Goal: Transaction & Acquisition: Download file/media

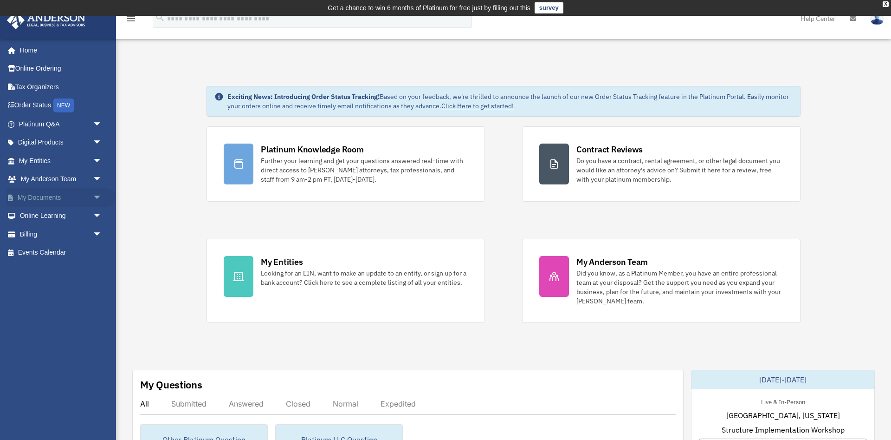
click at [65, 200] on link "My Documents arrow_drop_down" at bounding box center [61, 197] width 110 height 19
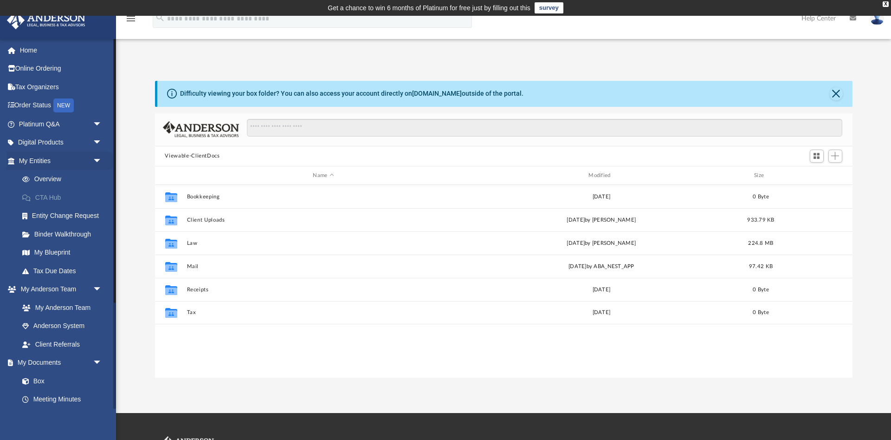
scroll to position [211, 698]
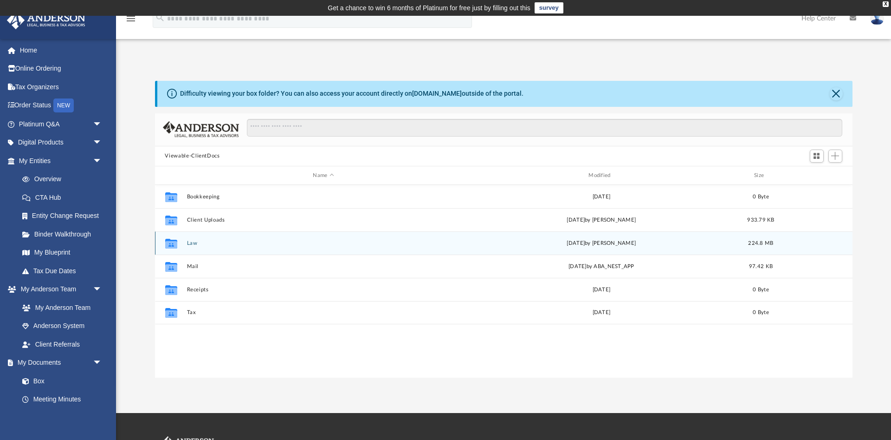
click at [192, 242] on button "Law" at bounding box center [324, 243] width 274 height 6
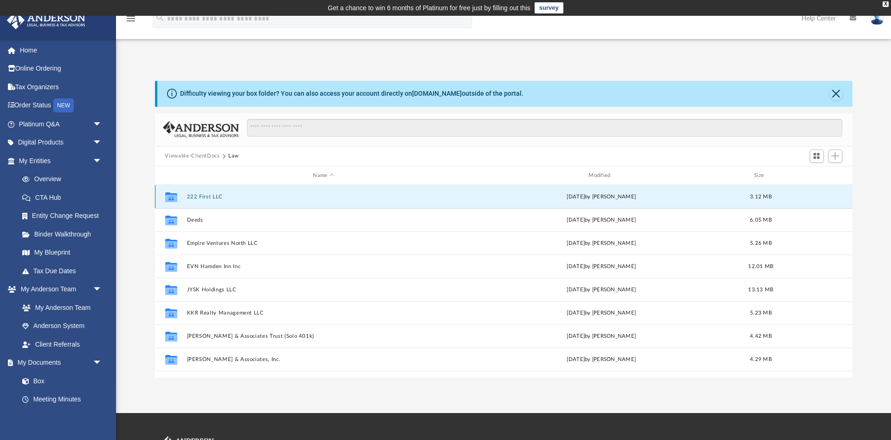
click at [208, 200] on button "222 First LLC" at bounding box center [324, 197] width 274 height 6
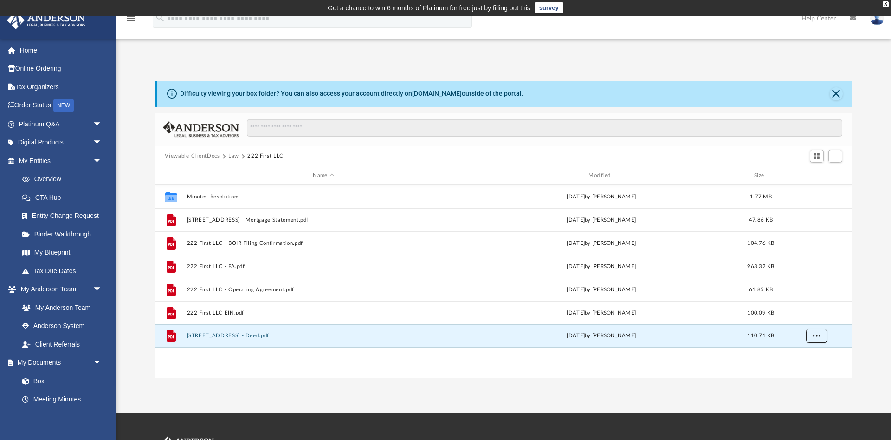
click at [815, 335] on span "More options" at bounding box center [816, 335] width 7 height 5
click at [812, 371] on li "Download" at bounding box center [808, 369] width 27 height 10
click at [234, 156] on button "Law" at bounding box center [233, 156] width 11 height 8
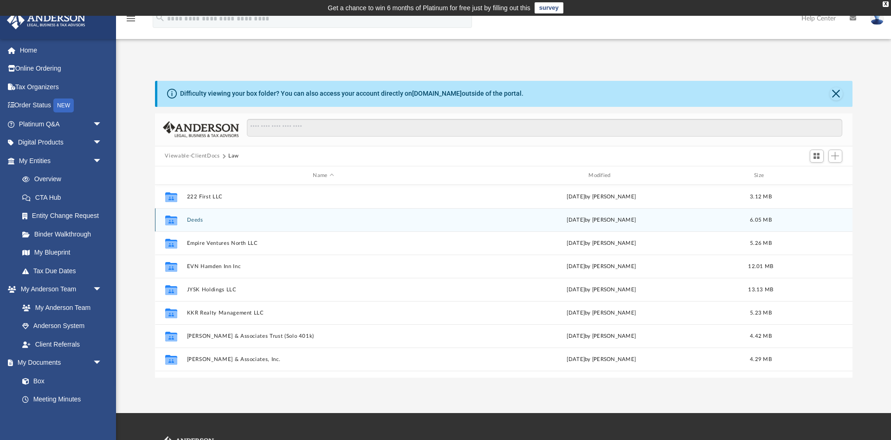
click at [187, 224] on div "Collaborated Folder Deeds [DATE] by [PERSON_NAME] 6.05 MB" at bounding box center [504, 219] width 698 height 23
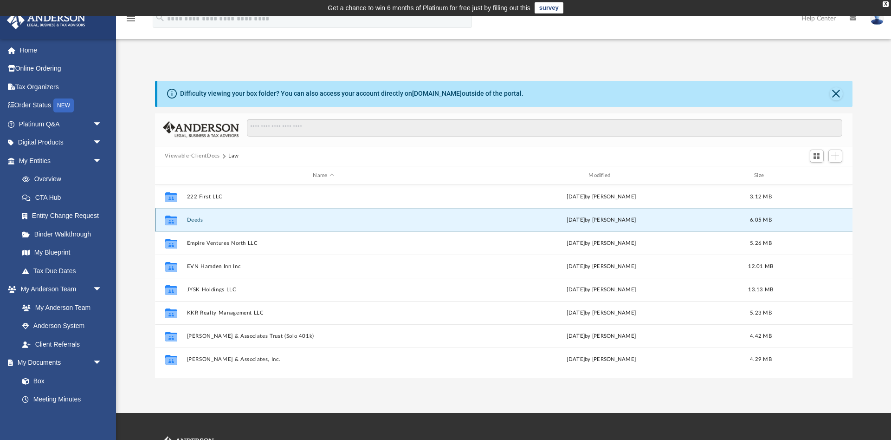
click at [187, 224] on div "Collaborated Folder Deeds [DATE] by [PERSON_NAME] 6.05 MB" at bounding box center [504, 219] width 698 height 23
click at [195, 220] on button "Deeds" at bounding box center [324, 220] width 274 height 6
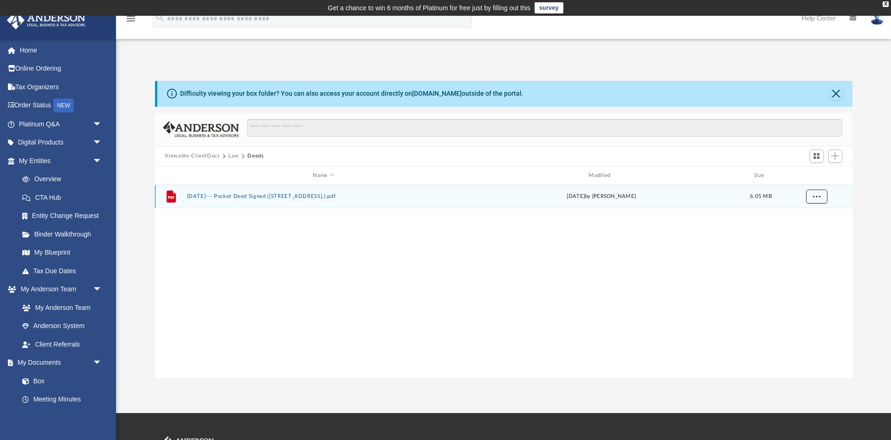
click at [818, 195] on span "More options" at bounding box center [816, 196] width 7 height 5
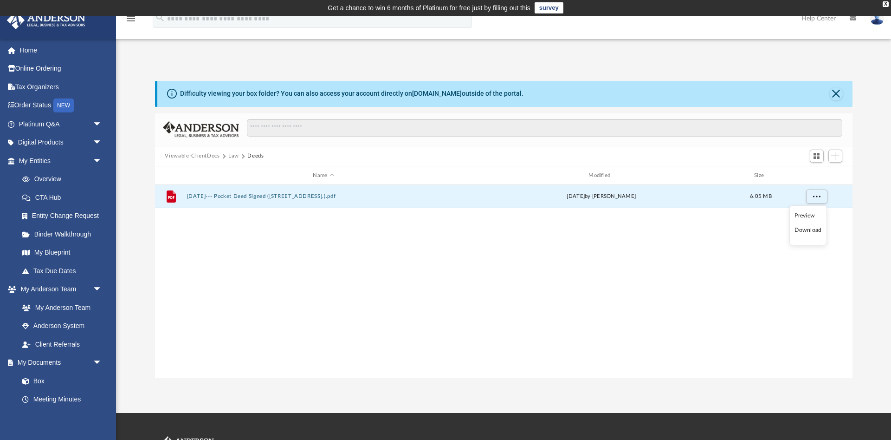
click at [800, 232] on li "Download" at bounding box center [808, 230] width 27 height 10
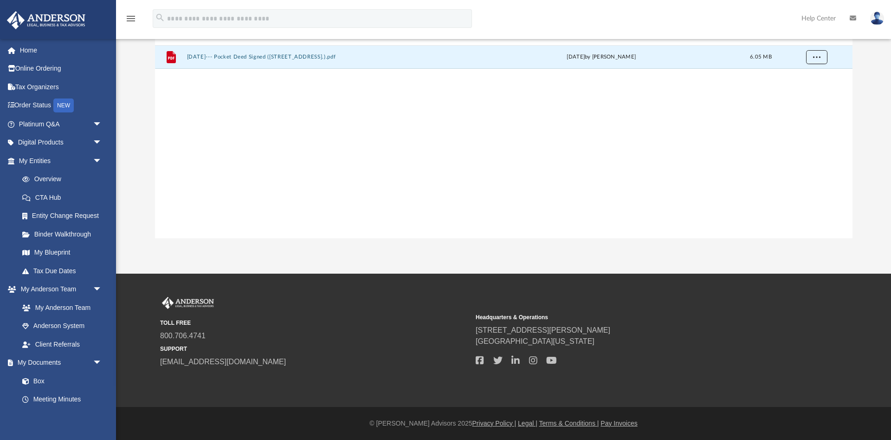
scroll to position [0, 0]
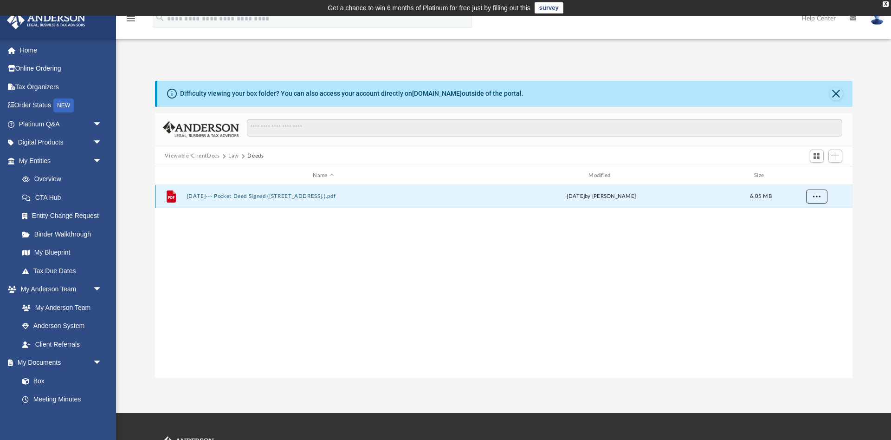
click at [818, 193] on button "More options" at bounding box center [816, 197] width 21 height 14
click at [809, 231] on li "Download" at bounding box center [808, 230] width 27 height 10
